Goal: Task Accomplishment & Management: Manage account settings

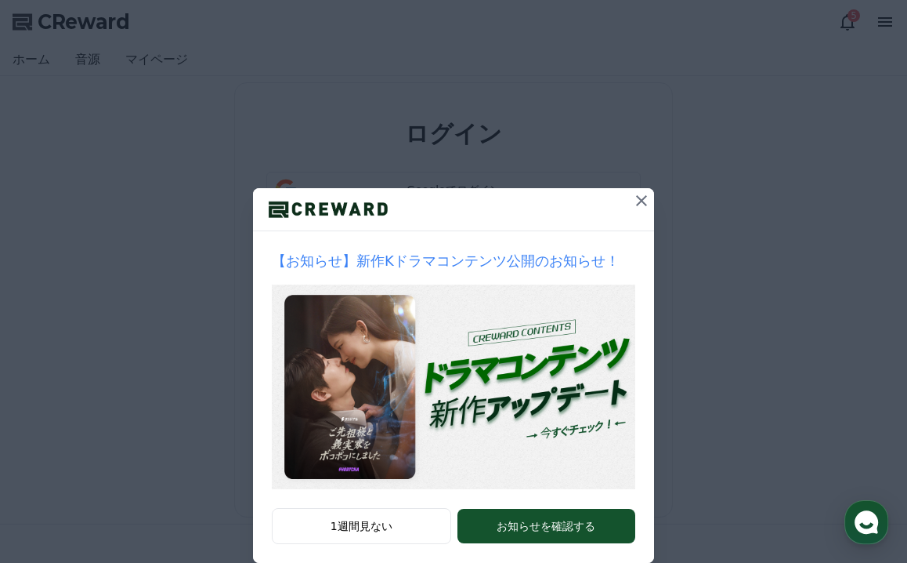
type input "******"
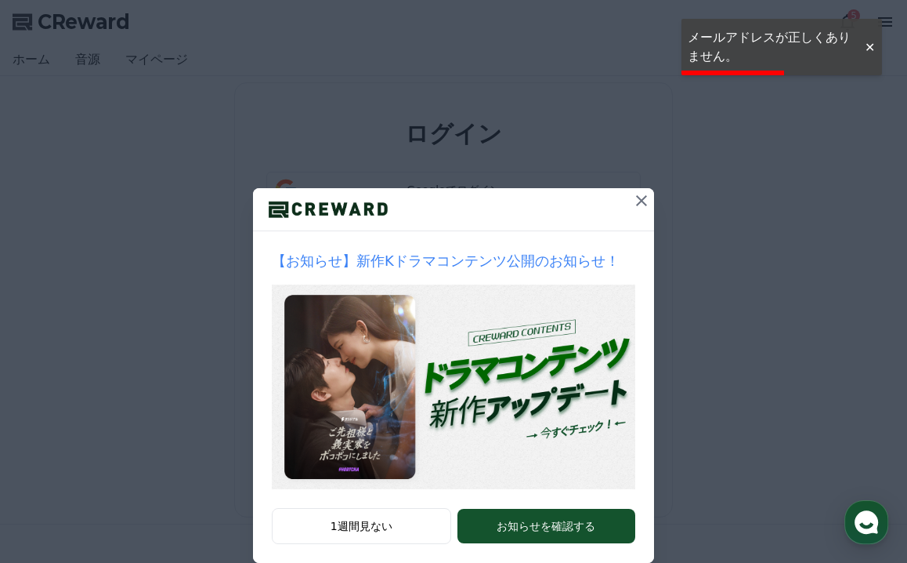
click at [643, 199] on icon at bounding box center [641, 200] width 11 height 11
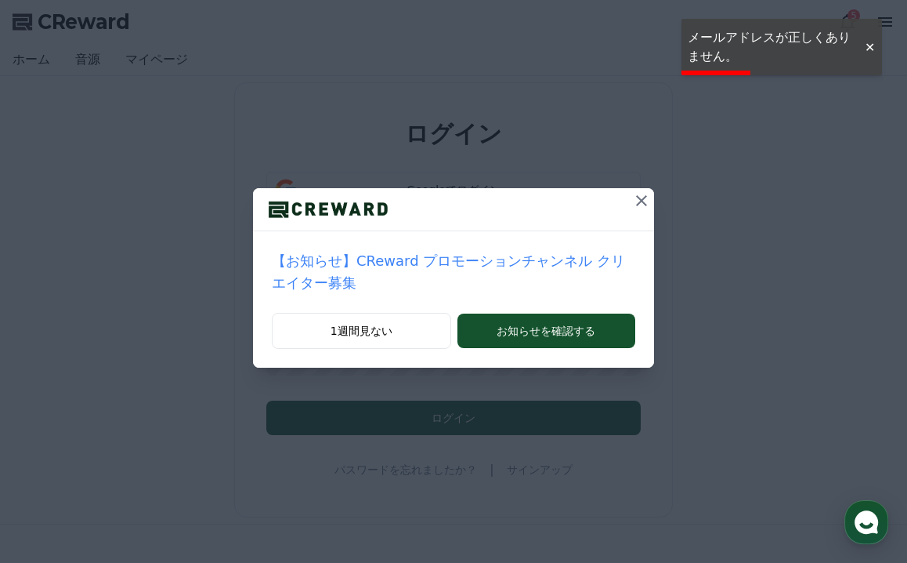
click at [643, 199] on icon at bounding box center [641, 200] width 11 height 11
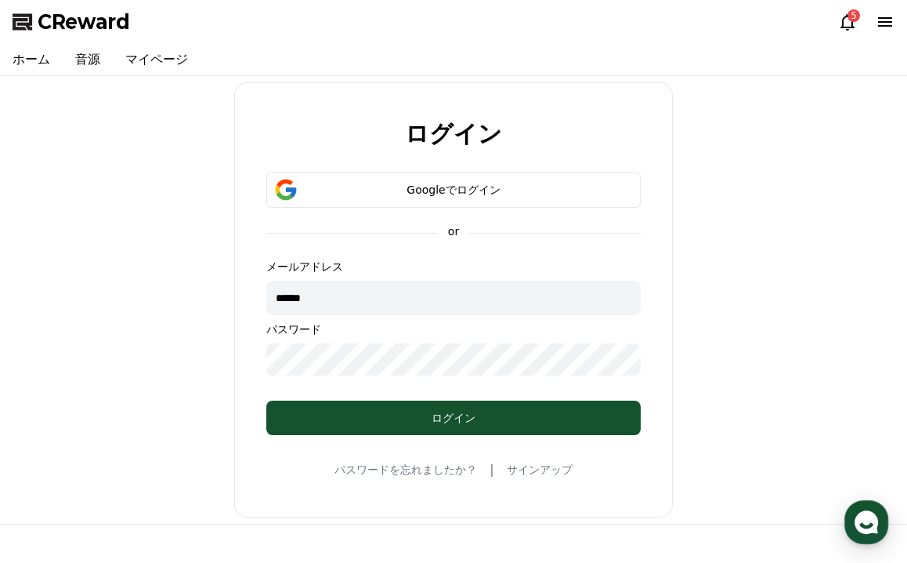
drag, startPoint x: 346, startPoint y: 299, endPoint x: 206, endPoint y: 299, distance: 139.5
click at [206, 299] on div "ログイン Googleでログイン or メールアドレス ****** パスワード ログイン パスワードを忘れましたか？ | サインアップ" at bounding box center [453, 299] width 895 height 435
click at [226, 357] on div "ログイン Googleでログイン or メールアドレス パスワード ログイン パスワードを忘れましたか？ | サインアップ" at bounding box center [453, 299] width 895 height 435
click at [299, 310] on input "text" at bounding box center [453, 298] width 375 height 34
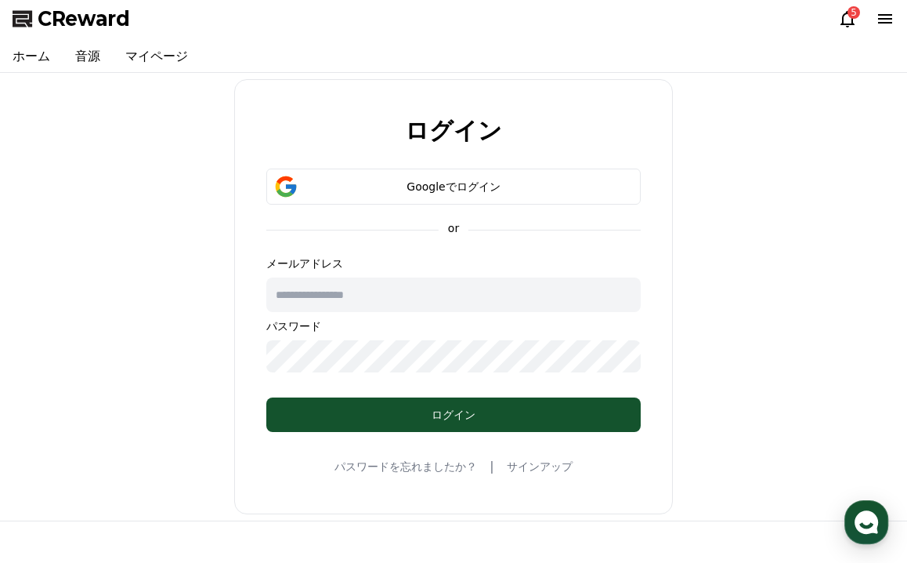
scroll to position [4, 0]
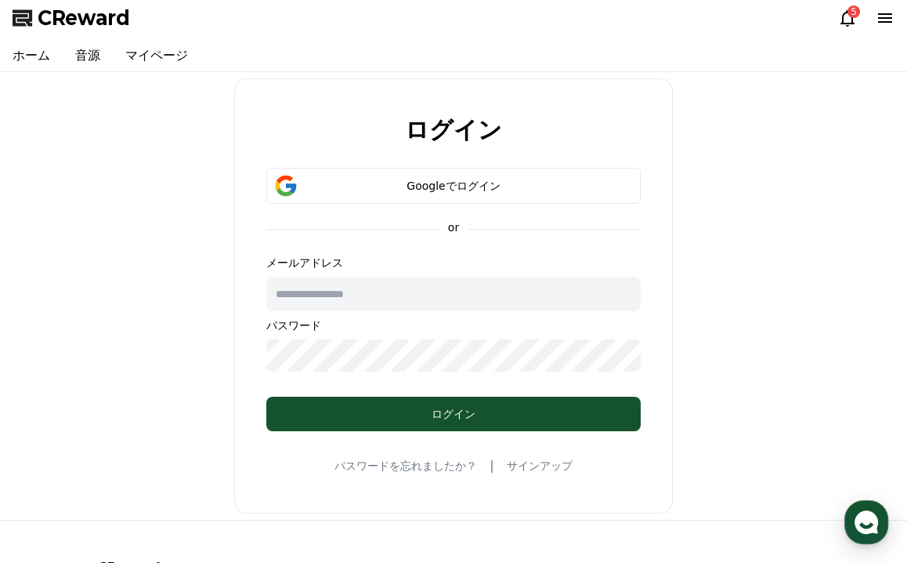
click at [306, 297] on input "text" at bounding box center [453, 294] width 375 height 34
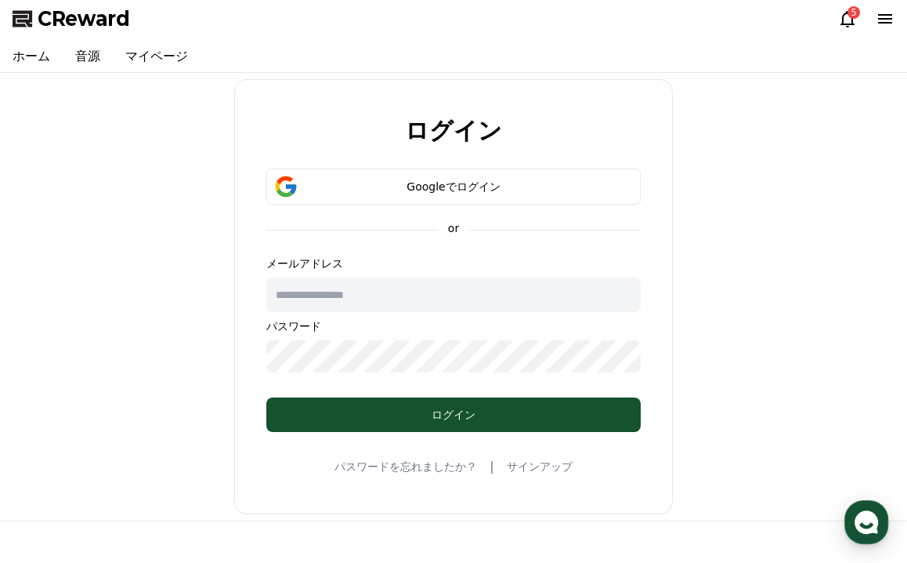
click at [313, 296] on input "text" at bounding box center [453, 294] width 375 height 34
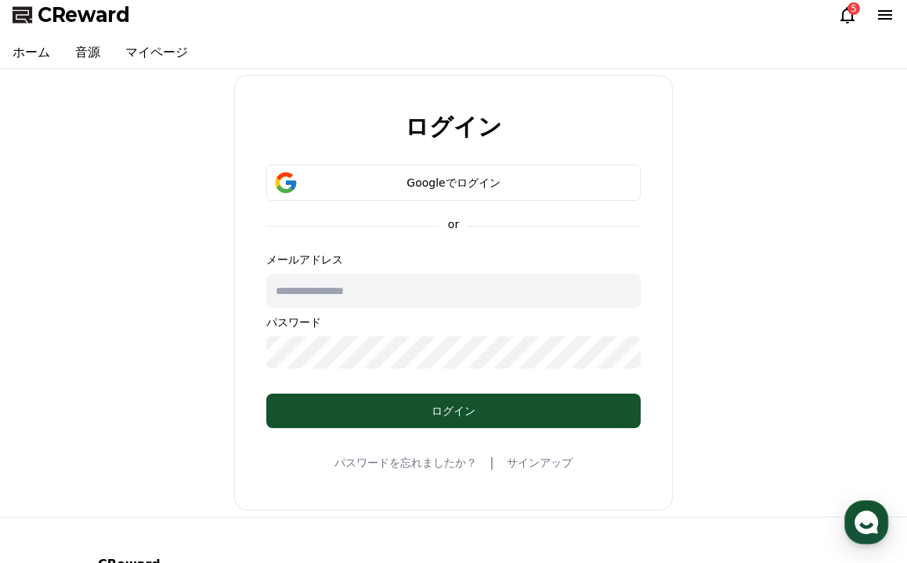
scroll to position [7, 0]
click at [313, 296] on input "text" at bounding box center [453, 290] width 375 height 34
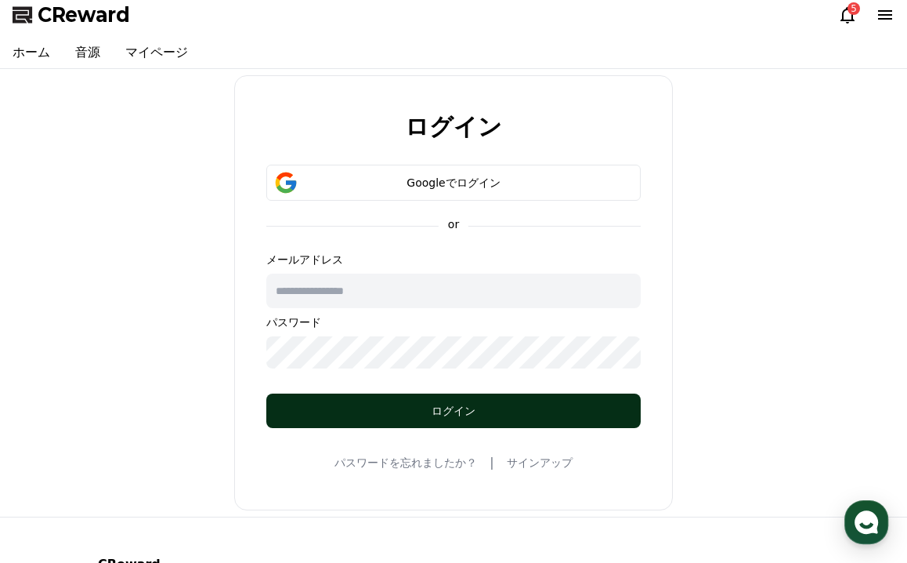
type input "**********"
click at [386, 403] on div "ログイン" at bounding box center [454, 411] width 312 height 16
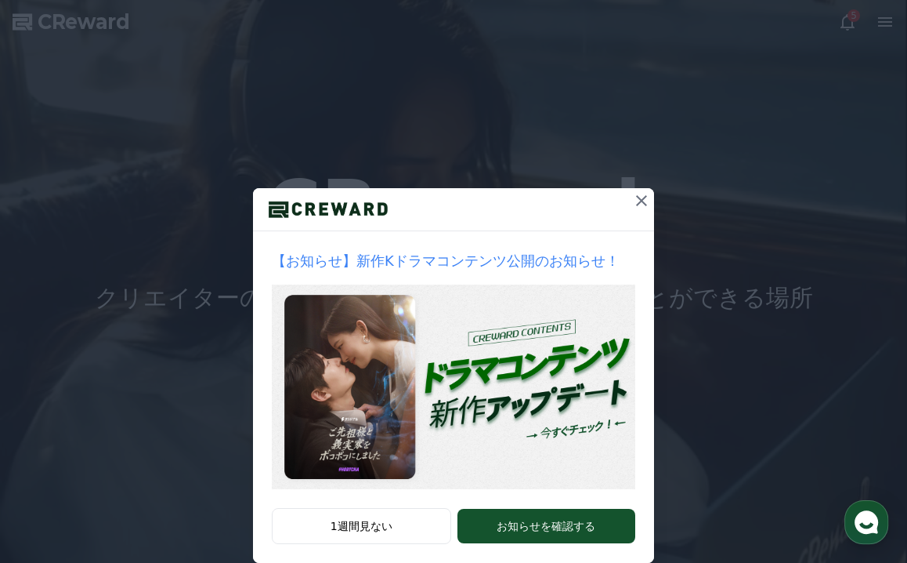
click at [645, 197] on icon at bounding box center [641, 200] width 11 height 11
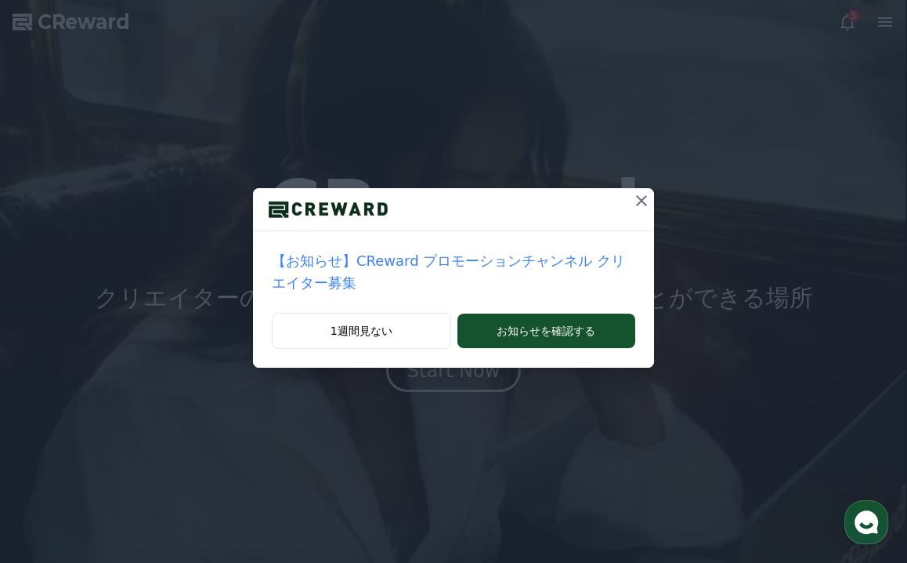
click at [639, 201] on icon at bounding box center [641, 200] width 19 height 19
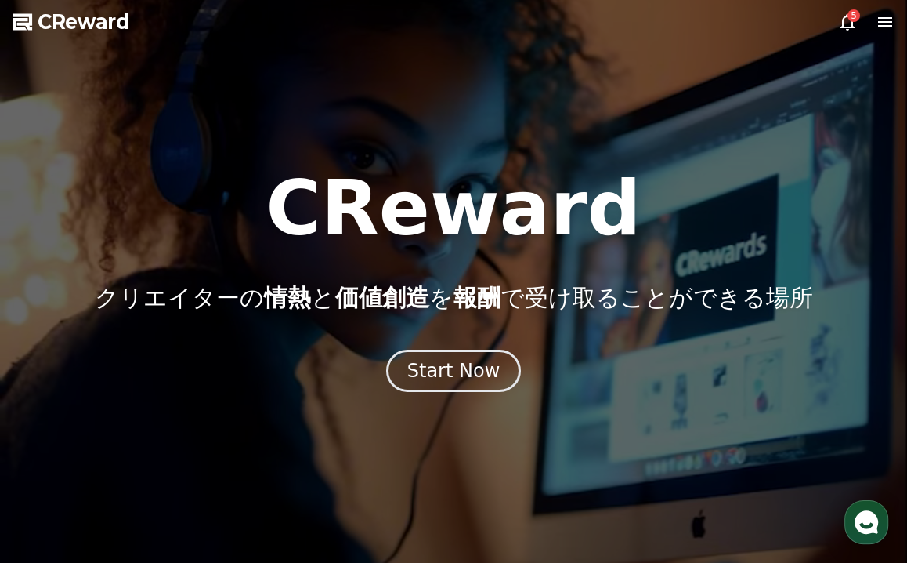
click at [847, 25] on icon at bounding box center [848, 22] width 19 height 19
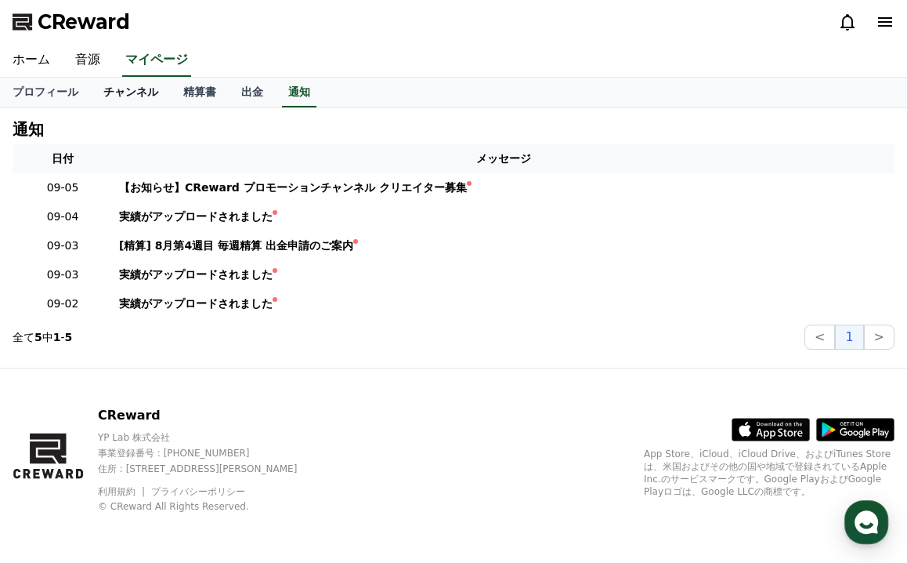
click at [139, 95] on link "チャンネル" at bounding box center [131, 93] width 80 height 30
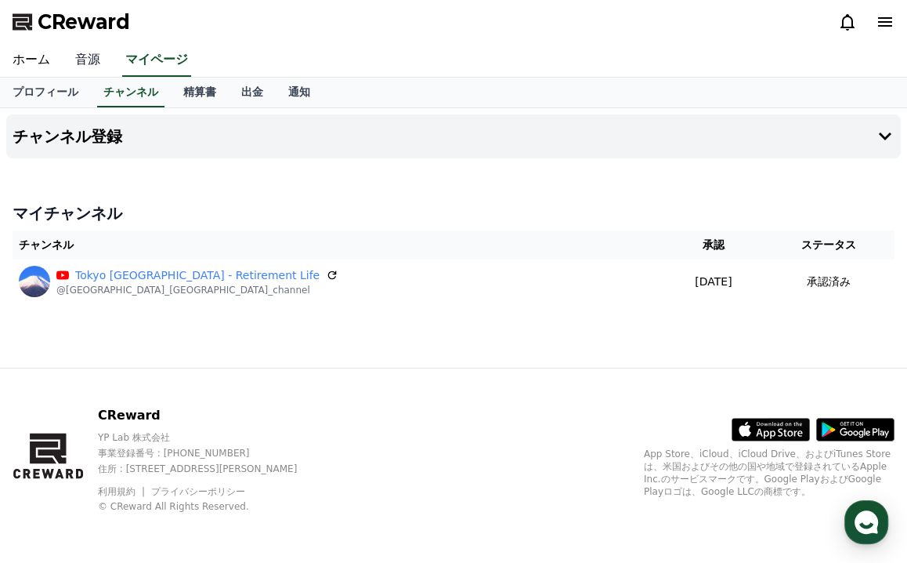
click at [88, 56] on link "音源" at bounding box center [88, 60] width 50 height 33
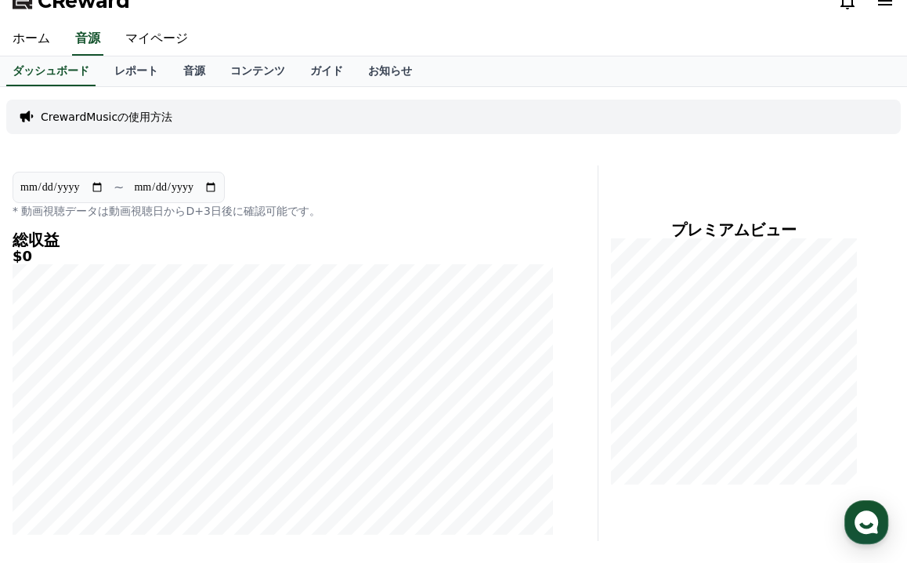
scroll to position [20, 0]
click at [121, 71] on link "レポート" at bounding box center [136, 73] width 69 height 30
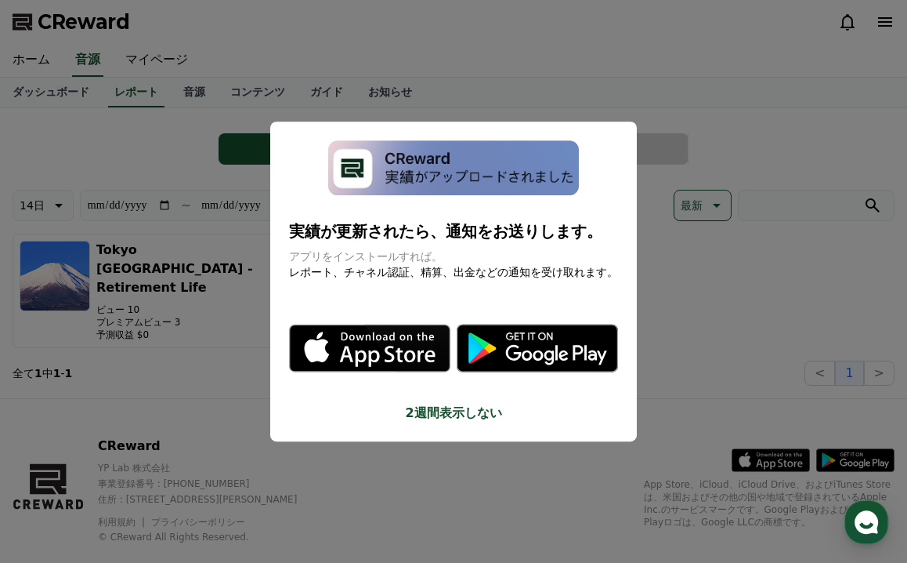
click at [195, 137] on button "close modal" at bounding box center [453, 281] width 907 height 563
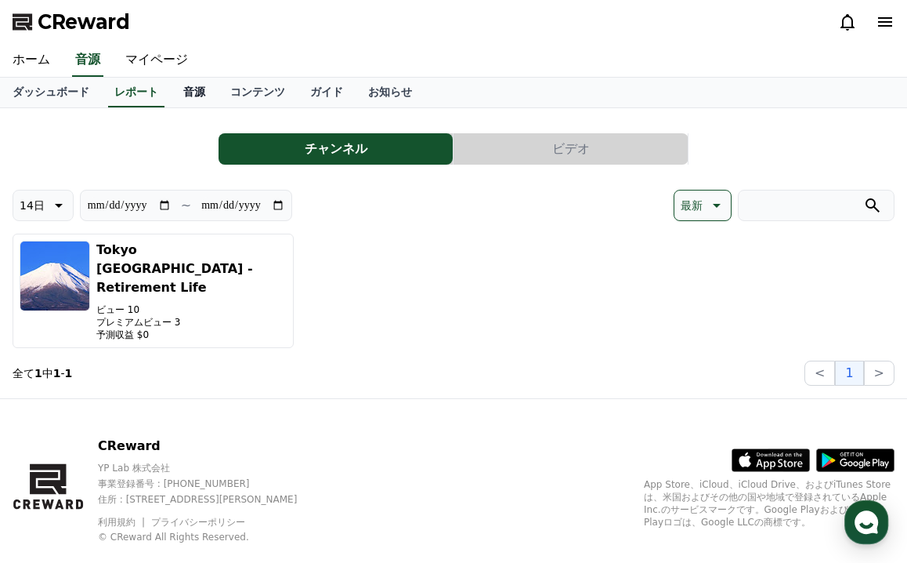
click at [175, 91] on link "音源" at bounding box center [194, 93] width 47 height 30
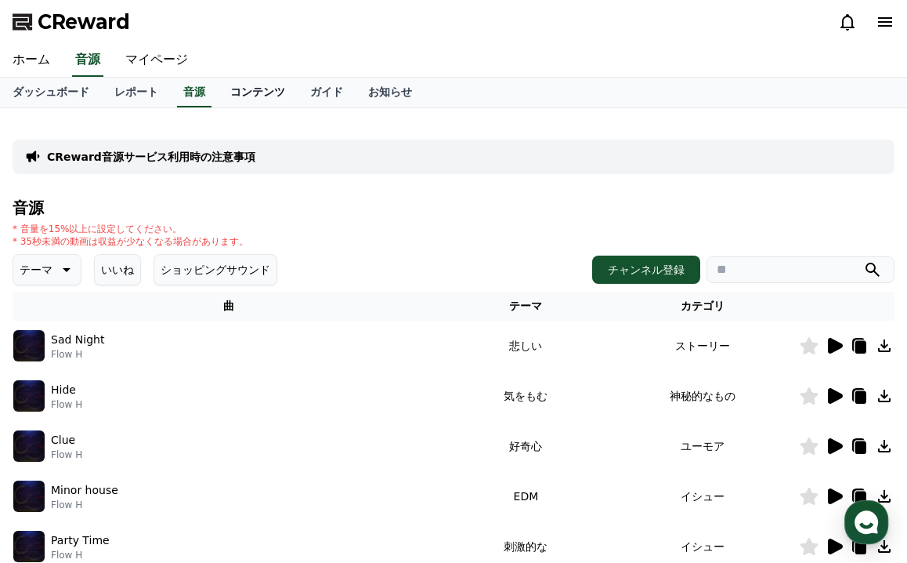
click at [237, 89] on link "コンテンツ" at bounding box center [258, 93] width 80 height 30
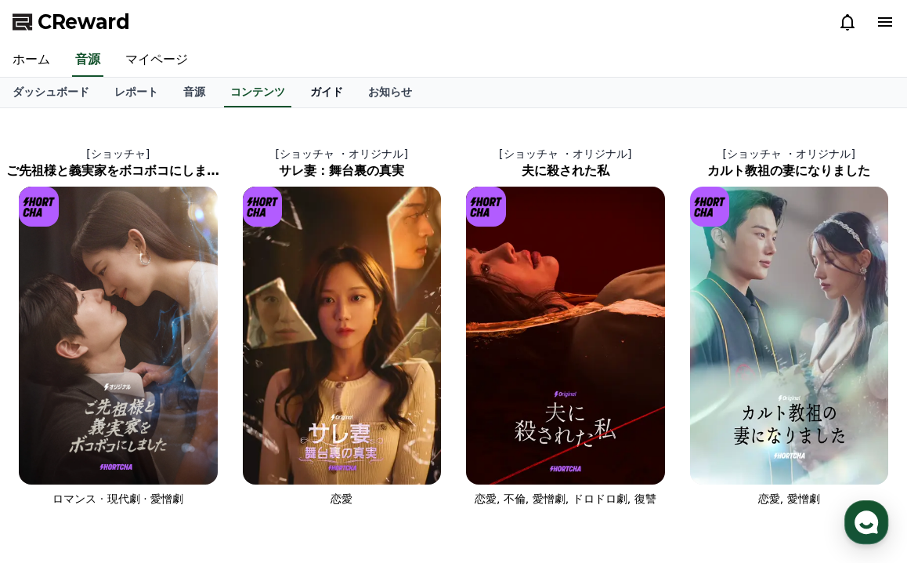
click at [300, 92] on link "ガイド" at bounding box center [327, 93] width 58 height 30
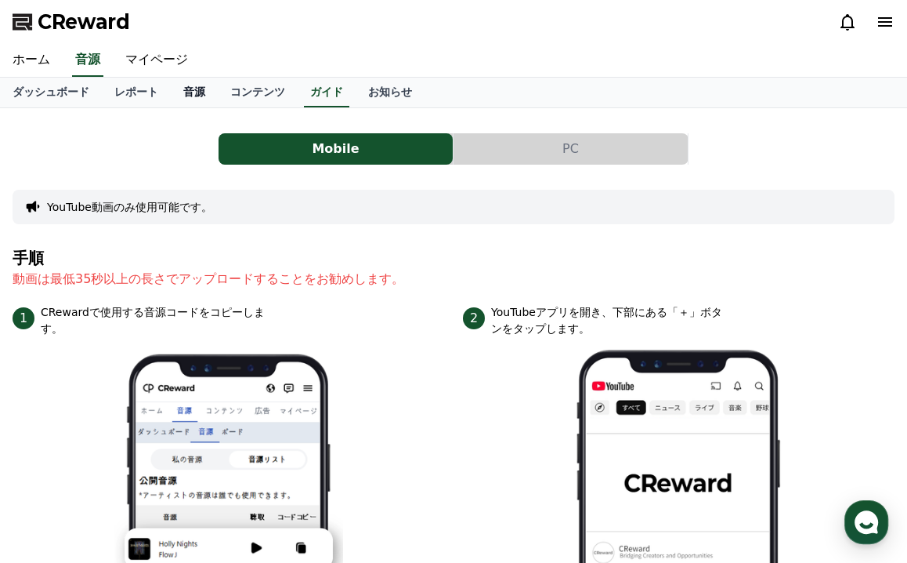
click at [186, 92] on link "音源" at bounding box center [194, 93] width 47 height 30
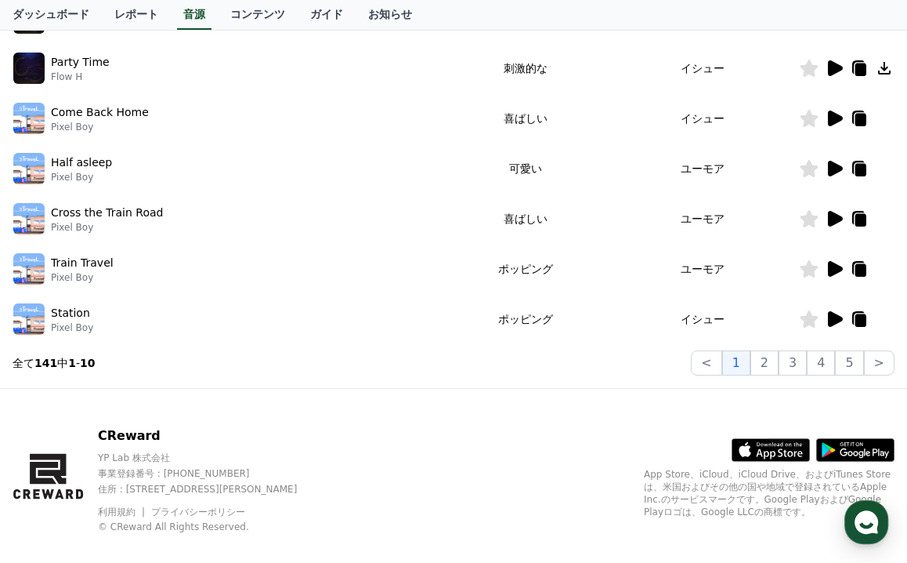
scroll to position [481, 0]
